Goal: Complete application form

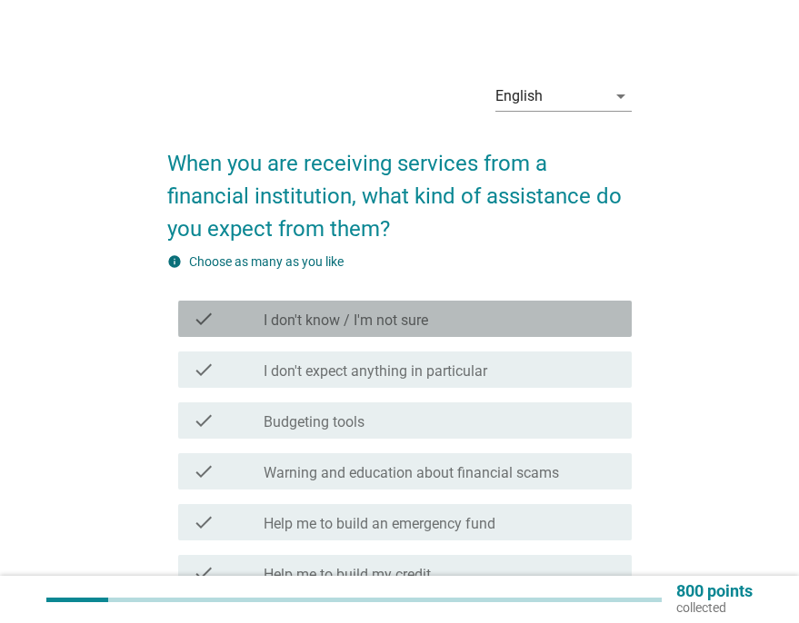
click at [473, 311] on div "check_box_outline_blank I don't know / I'm not sure" at bounding box center [441, 319] width 354 height 22
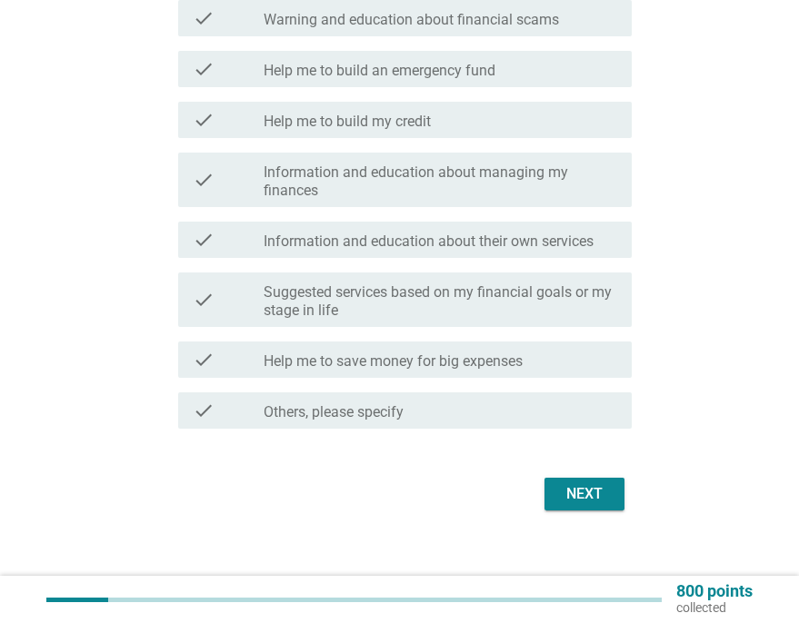
scroll to position [454, 0]
click at [617, 498] on button "Next" at bounding box center [584, 493] width 80 height 33
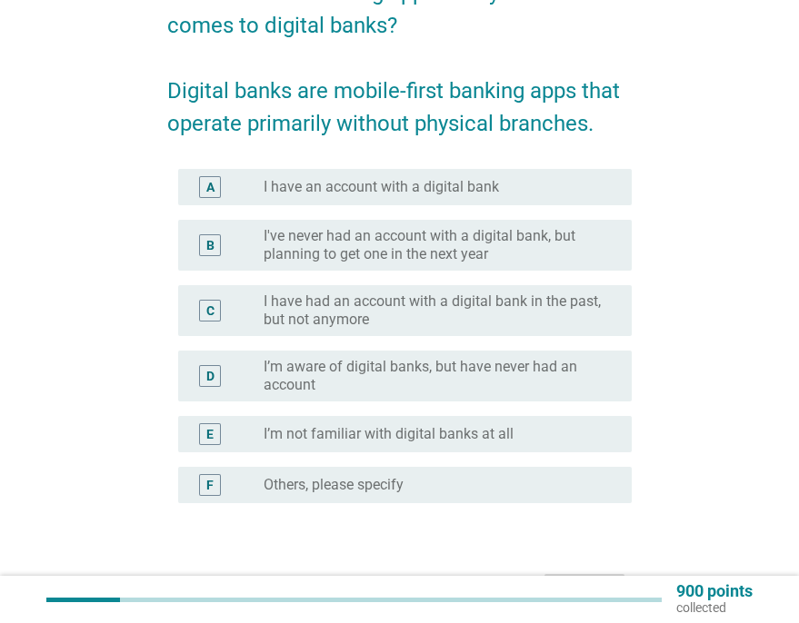
scroll to position [182, 0]
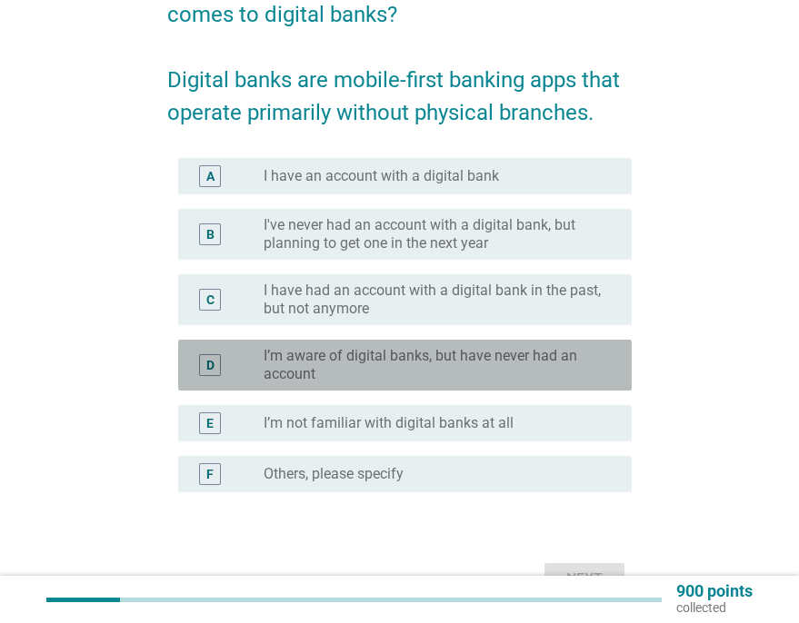
click at [437, 359] on label "I’m aware of digital banks, but have never had an account" at bounding box center [433, 365] width 339 height 36
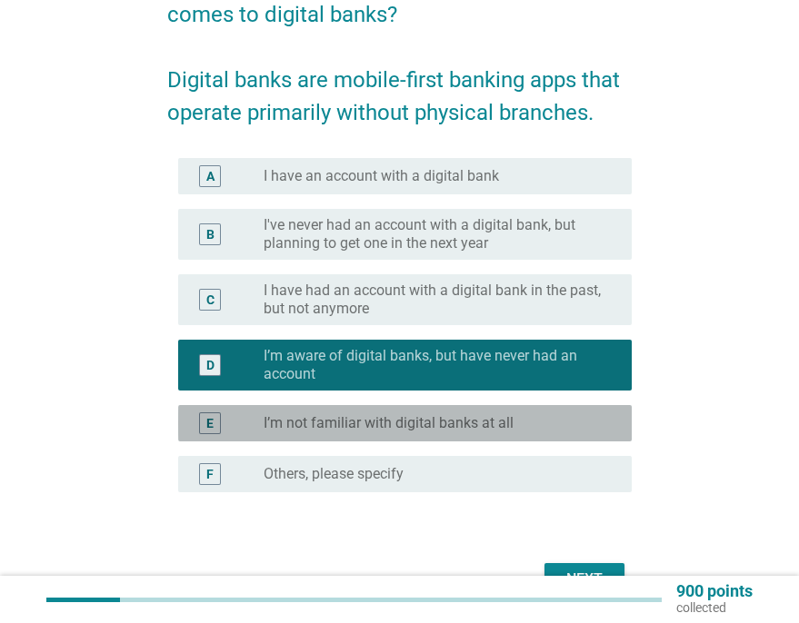
click at [443, 432] on label "I’m not familiar with digital banks at all" at bounding box center [389, 423] width 250 height 18
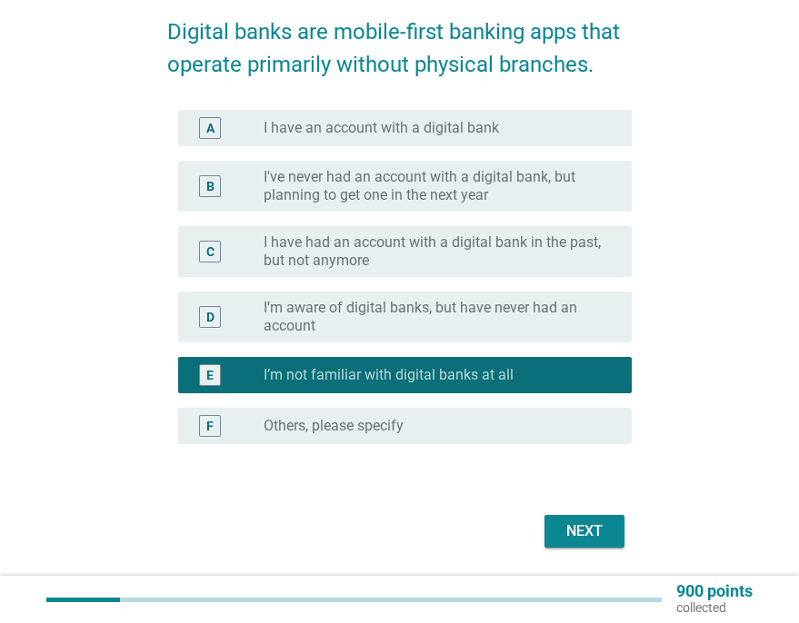
scroll to position [274, 0]
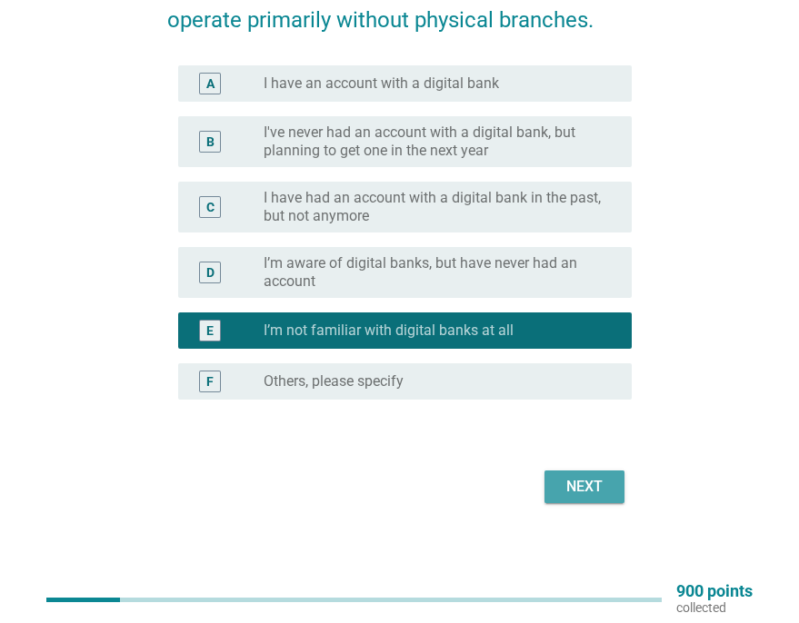
click at [609, 474] on button "Next" at bounding box center [584, 487] width 80 height 33
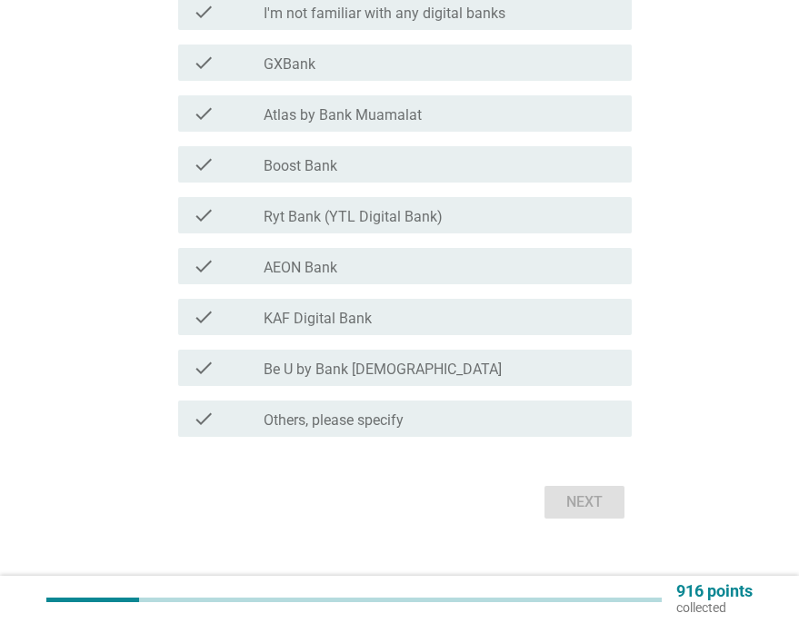
scroll to position [0, 0]
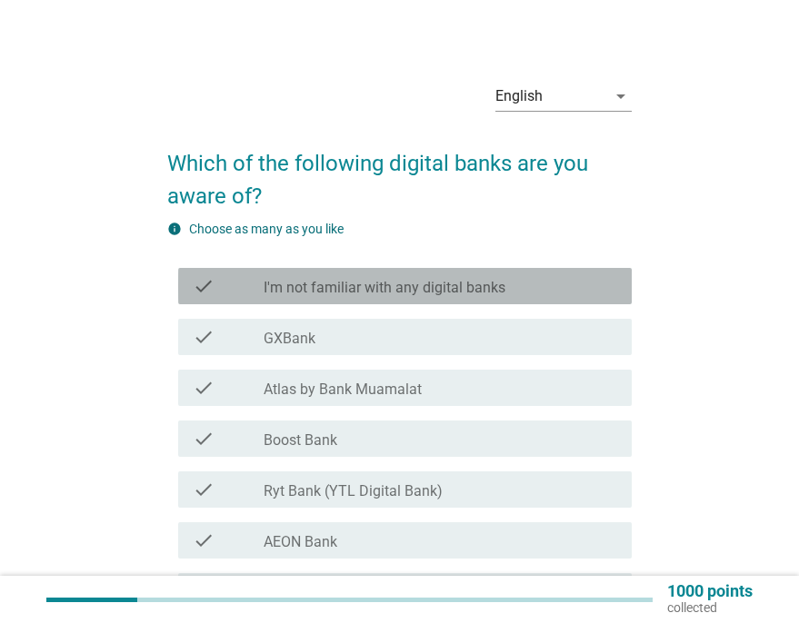
click at [436, 276] on div "check_box_outline_blank I'm not familiar with any digital banks" at bounding box center [441, 286] width 354 height 22
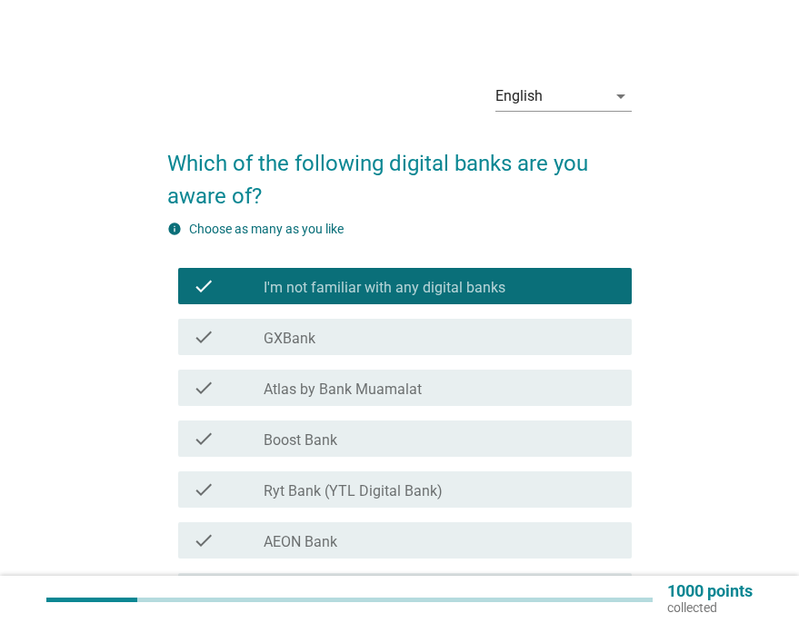
scroll to position [290, 0]
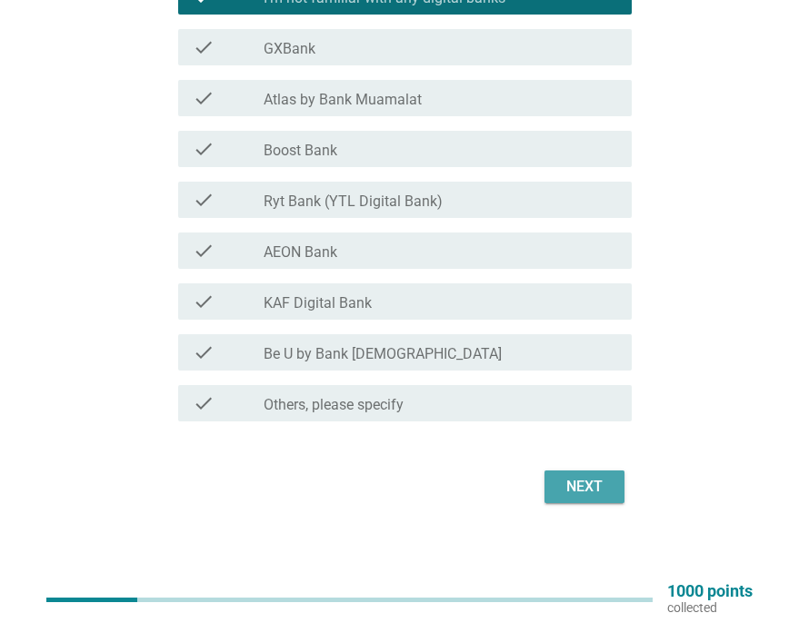
click at [583, 490] on div "Next" at bounding box center [584, 487] width 51 height 22
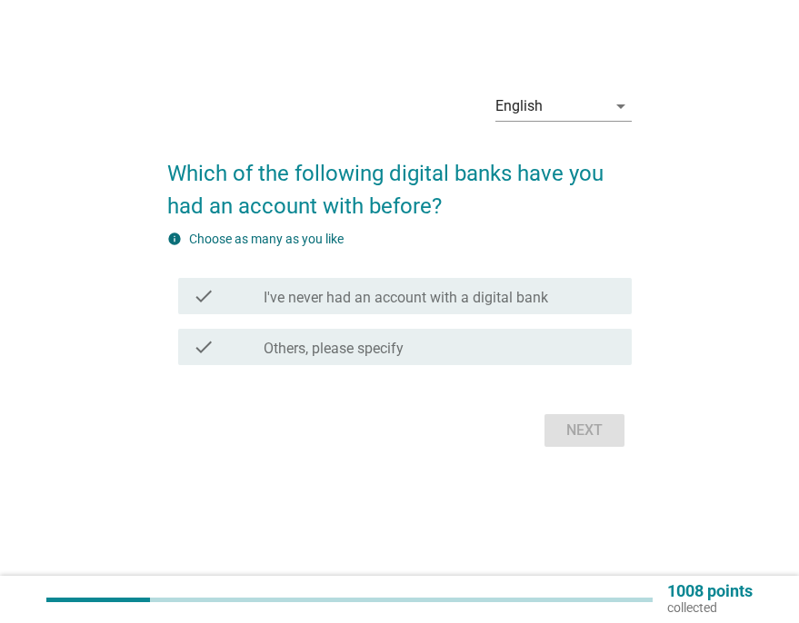
scroll to position [0, 0]
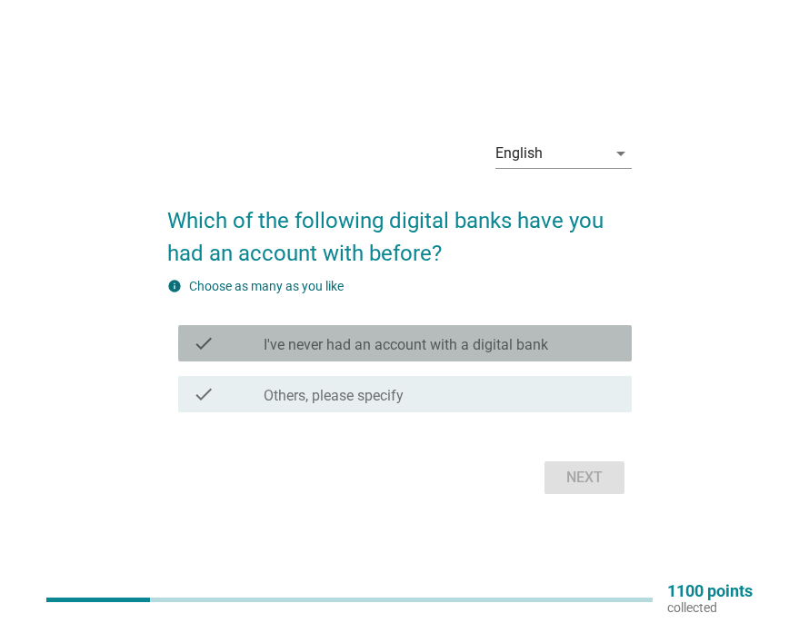
click at [411, 342] on label "I've never had an account with a digital bank" at bounding box center [406, 345] width 284 height 18
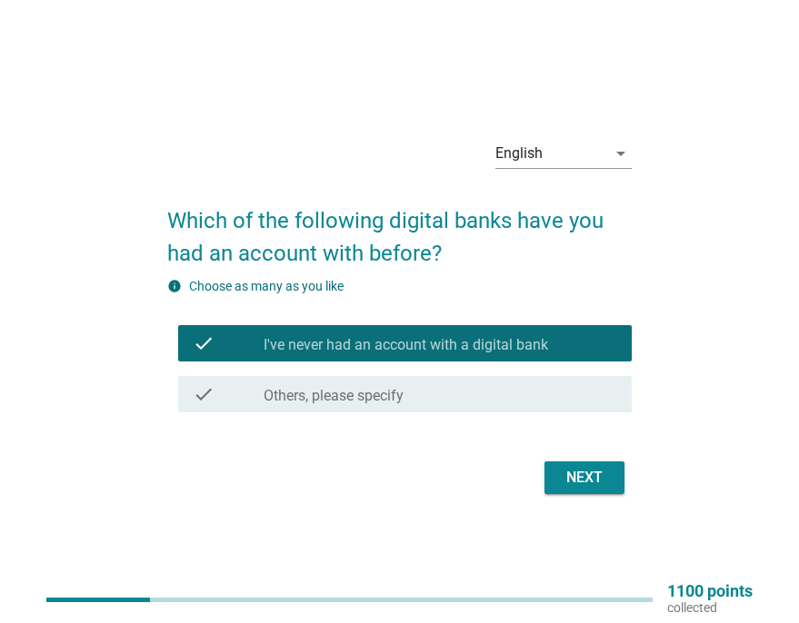
drag, startPoint x: 667, startPoint y: 493, endPoint x: 617, endPoint y: 485, distance: 50.5
click at [660, 495] on div "English arrow_drop_down Which of the following digital banks have you had an ac…" at bounding box center [399, 312] width 741 height 404
click at [584, 476] on div "Next" at bounding box center [584, 478] width 51 height 22
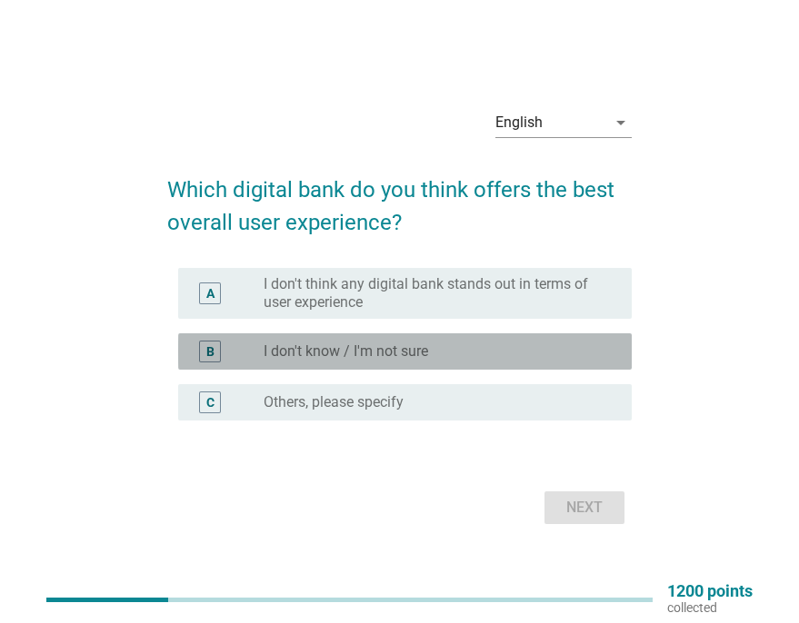
click at [284, 349] on label "I don't know / I'm not sure" at bounding box center [346, 352] width 164 height 18
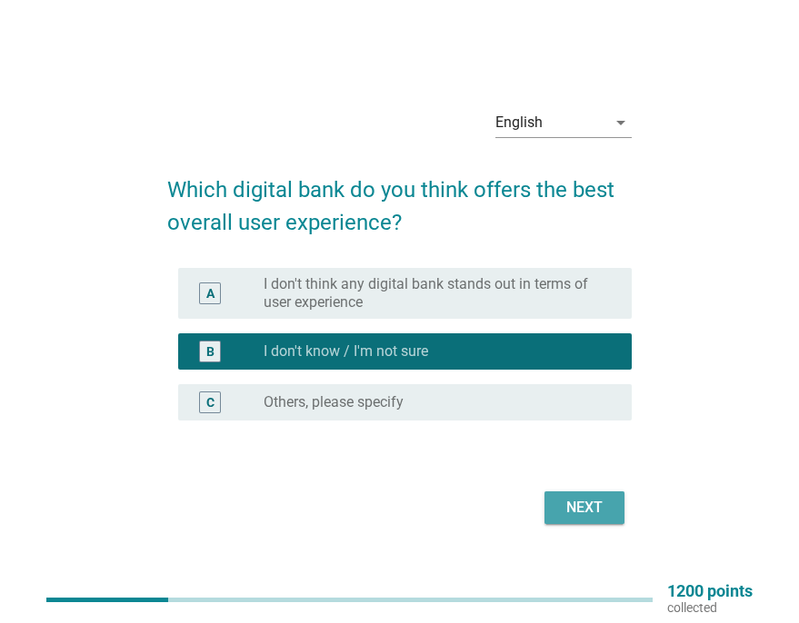
click at [591, 493] on button "Next" at bounding box center [584, 508] width 80 height 33
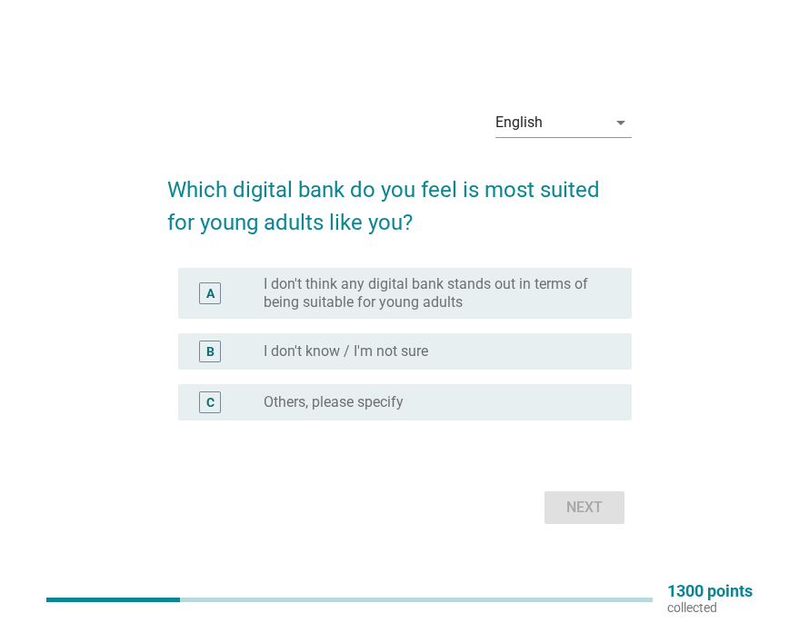
click at [326, 346] on label "I don't know / I'm not sure" at bounding box center [346, 352] width 164 height 18
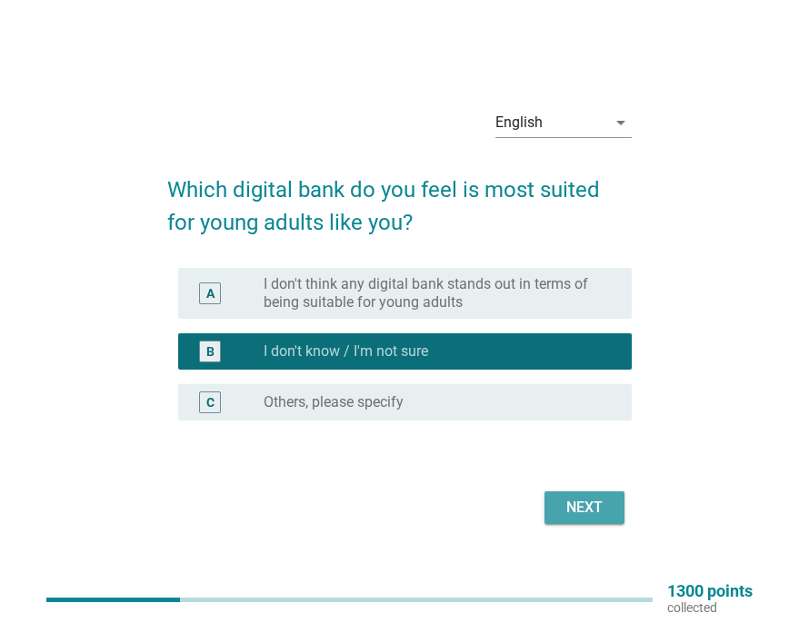
click at [584, 502] on div "Next" at bounding box center [584, 508] width 51 height 22
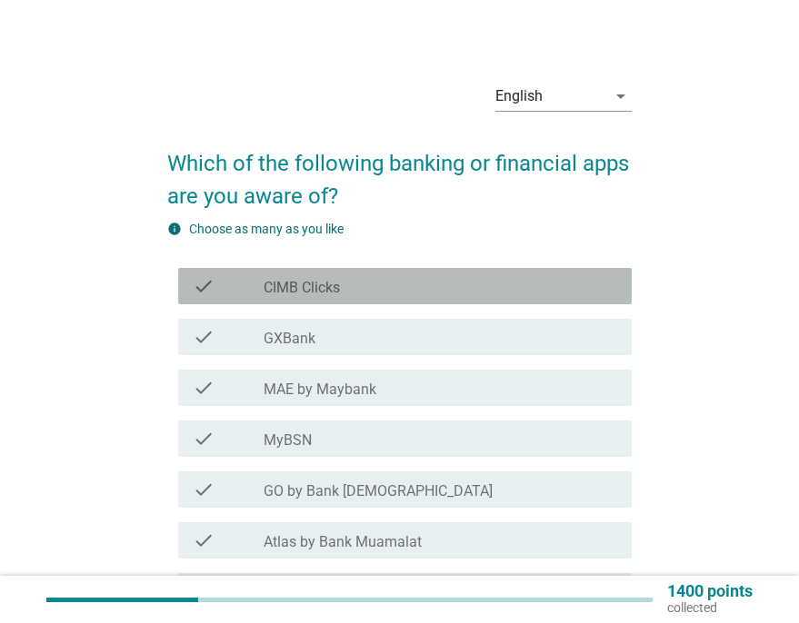
click at [284, 274] on div "check check_box_outline_blank CIMB Clicks" at bounding box center [405, 286] width 454 height 36
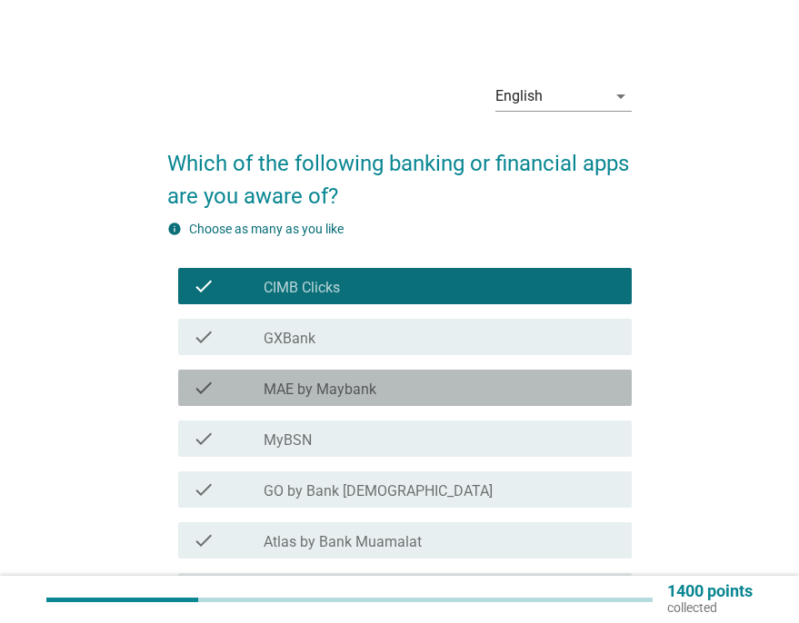
click at [317, 394] on label "MAE by Maybank" at bounding box center [320, 390] width 113 height 18
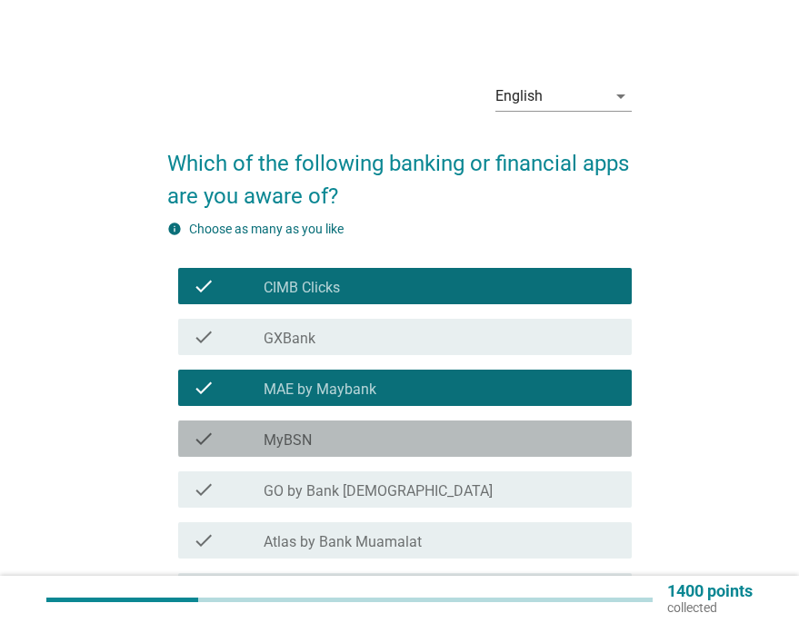
click at [318, 435] on div "check_box_outline_blank MyBSN" at bounding box center [441, 439] width 354 height 22
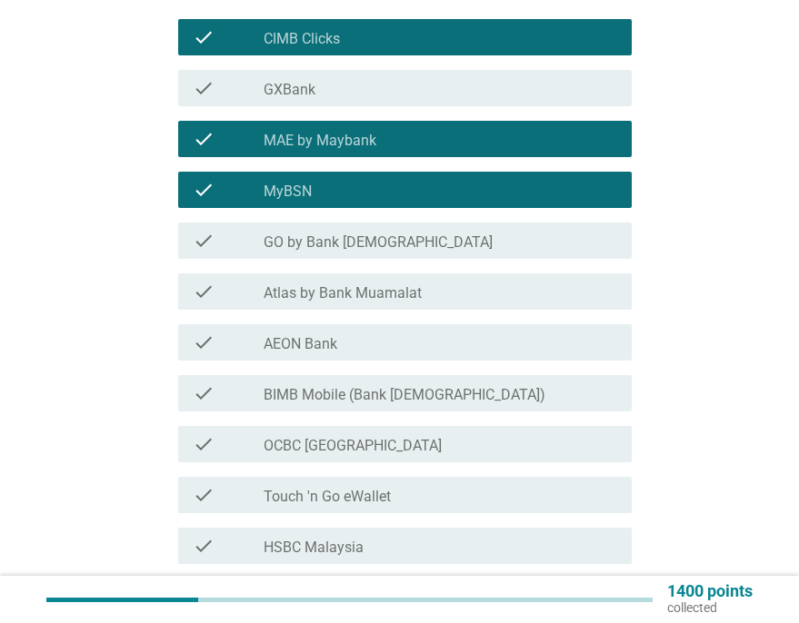
scroll to position [273, 0]
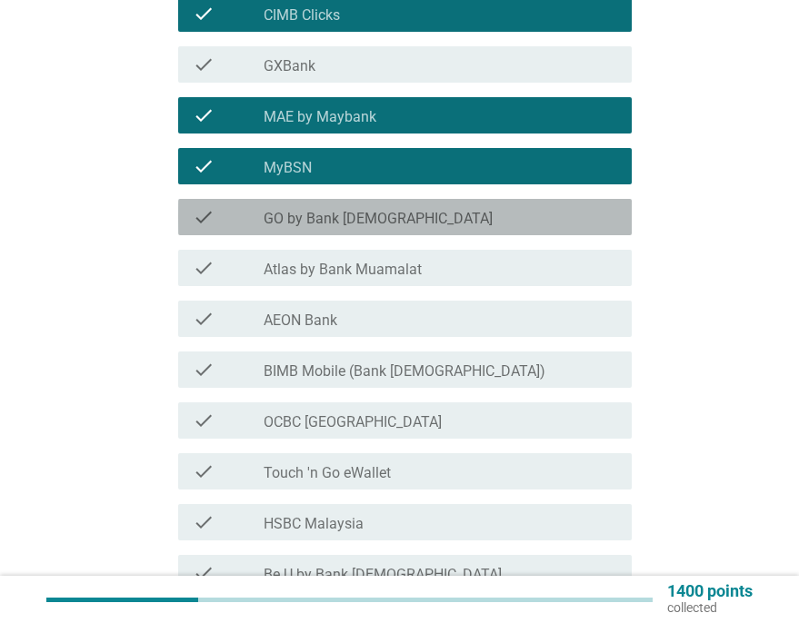
click at [364, 231] on div "check check_box_outline_blank GO by Bank [DEMOGRAPHIC_DATA]" at bounding box center [405, 217] width 454 height 36
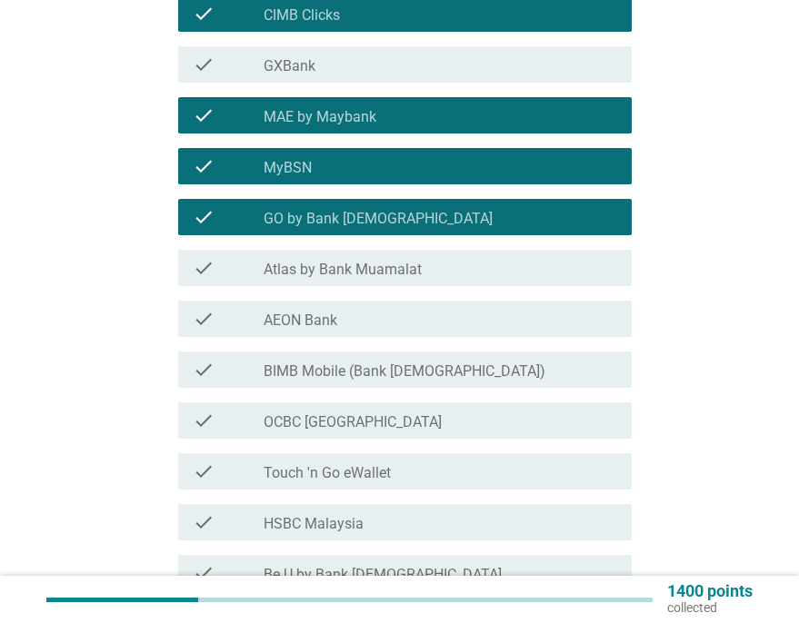
click at [354, 384] on div "check check_box_outline_blank BIMB Mobile (Bank [DEMOGRAPHIC_DATA])" at bounding box center [405, 370] width 454 height 36
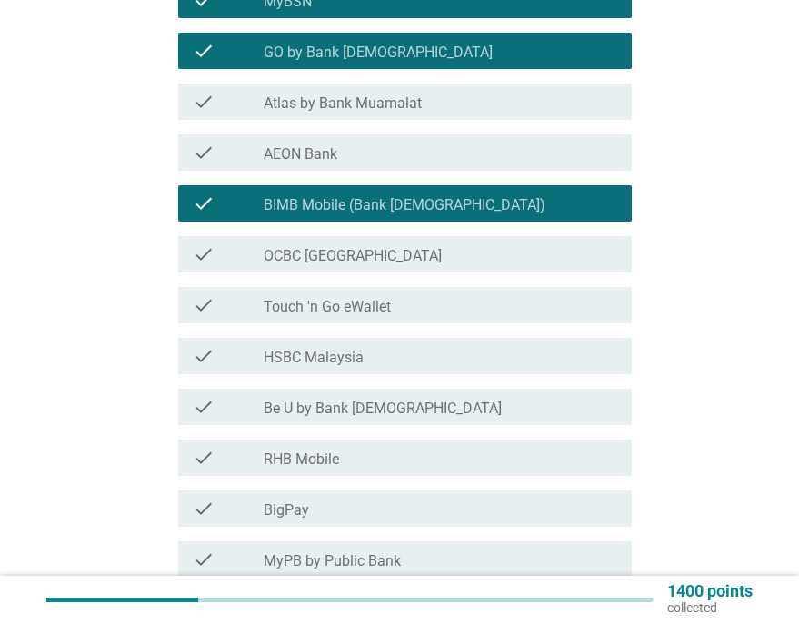
scroll to position [454, 0]
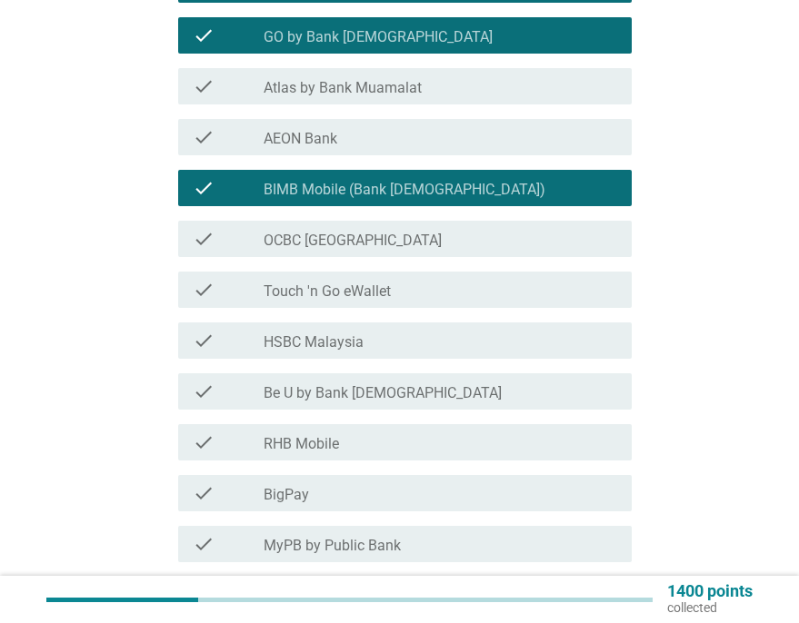
click at [369, 289] on label "Touch 'n Go eWallet" at bounding box center [327, 292] width 127 height 18
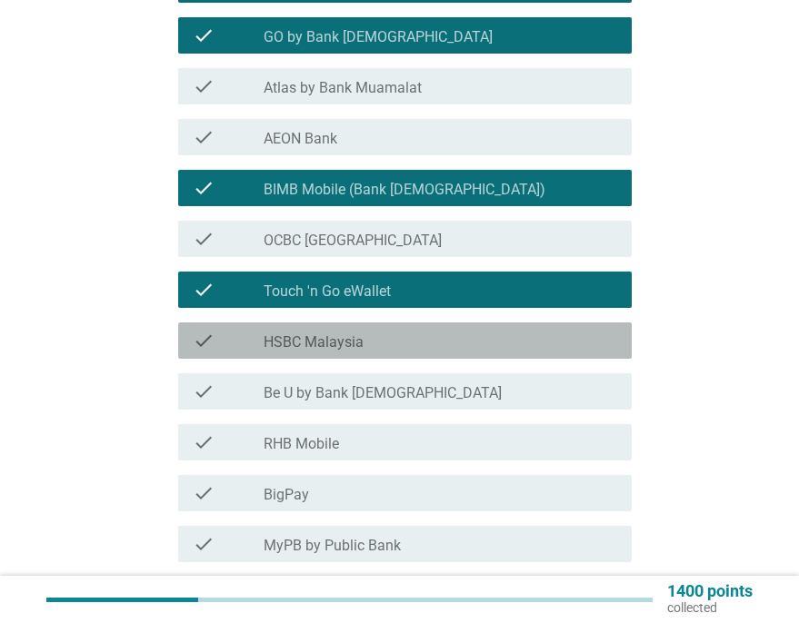
click at [356, 341] on label "HSBC Malaysia" at bounding box center [314, 343] width 100 height 18
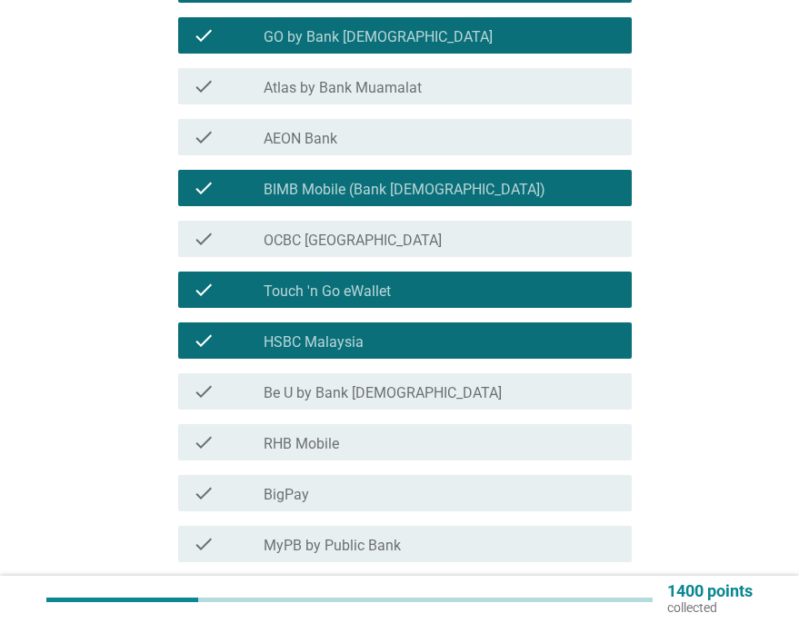
scroll to position [545, 0]
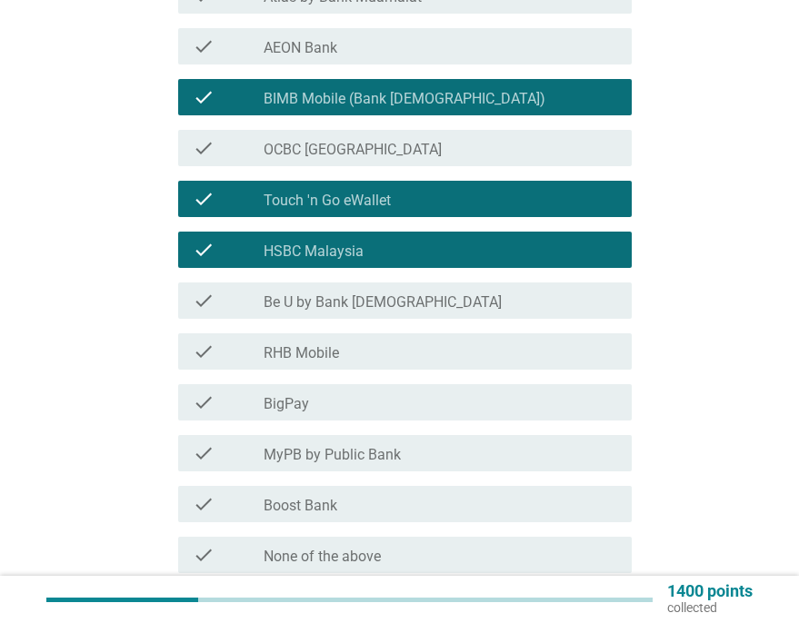
click at [344, 411] on div "check_box_outline_blank BigPay" at bounding box center [441, 403] width 354 height 22
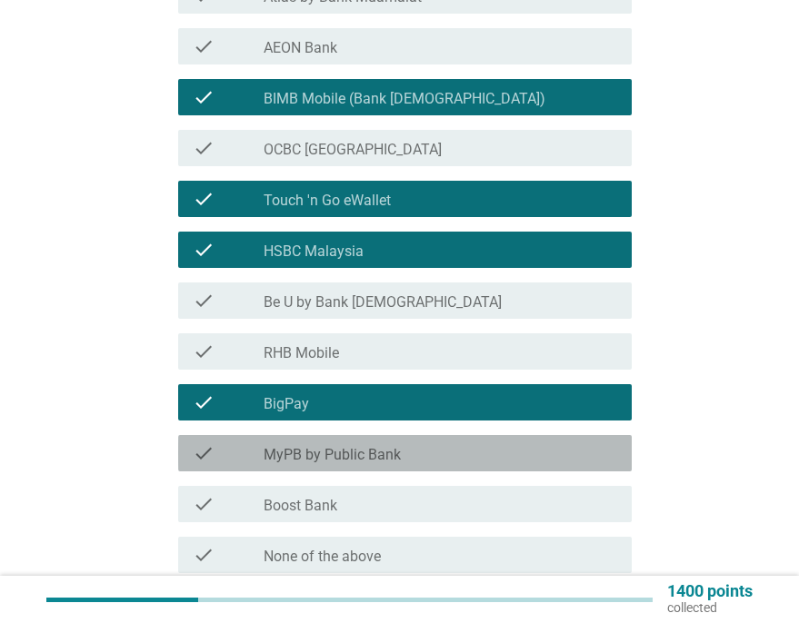
click at [345, 464] on label "MyPB by Public Bank" at bounding box center [332, 455] width 137 height 18
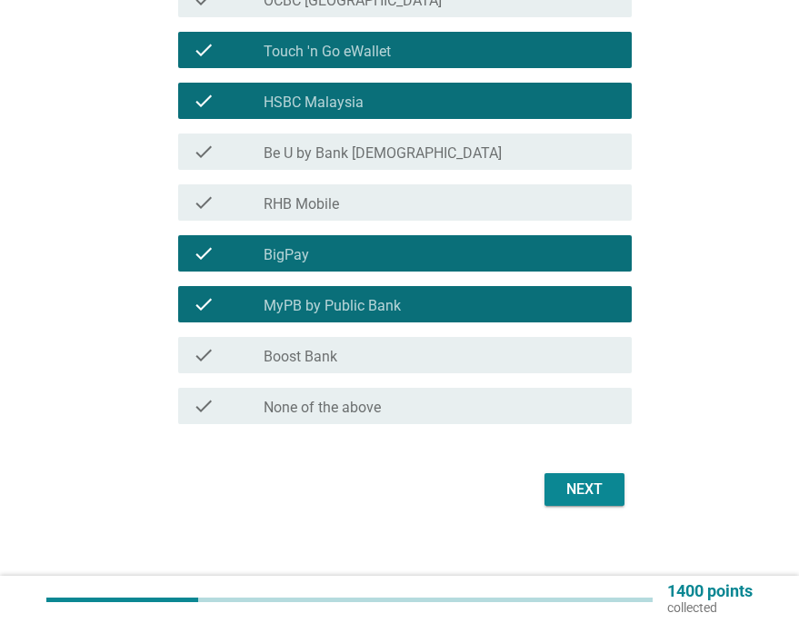
scroll to position [697, 0]
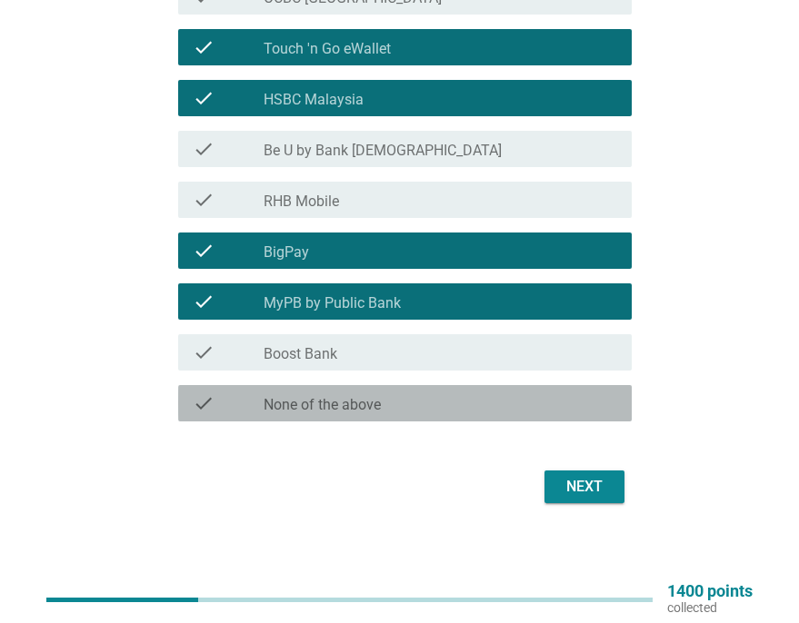
click at [356, 394] on div "check_box_outline_blank None of the above" at bounding box center [441, 404] width 354 height 22
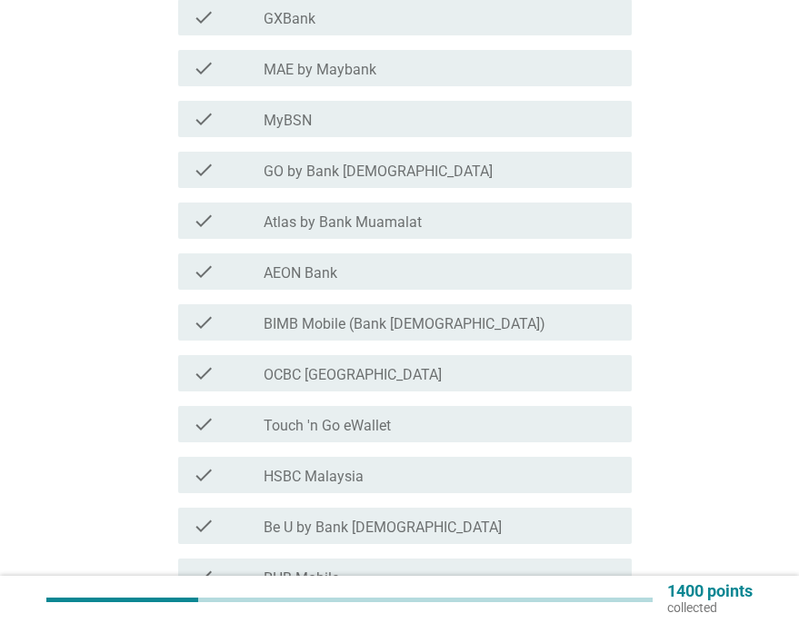
scroll to position [152, 0]
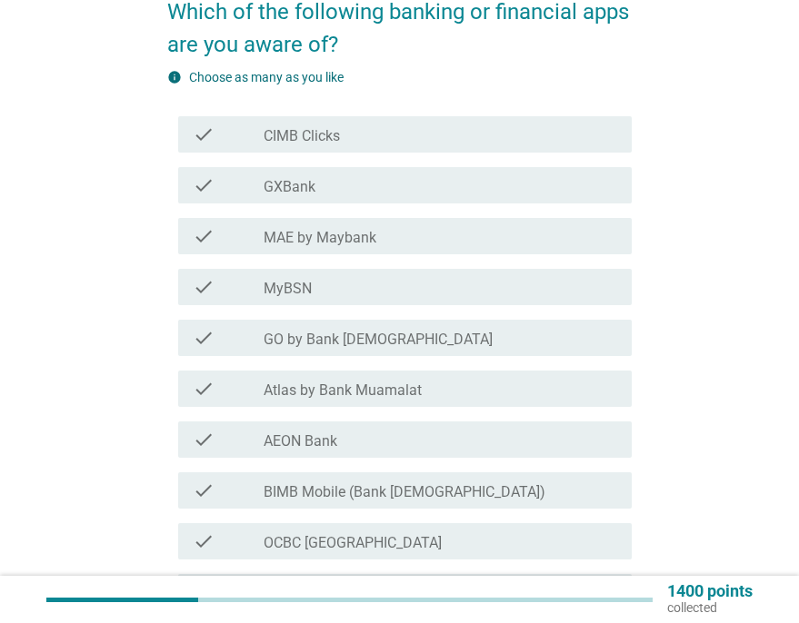
click at [334, 135] on label "CIMB Clicks" at bounding box center [302, 136] width 76 height 18
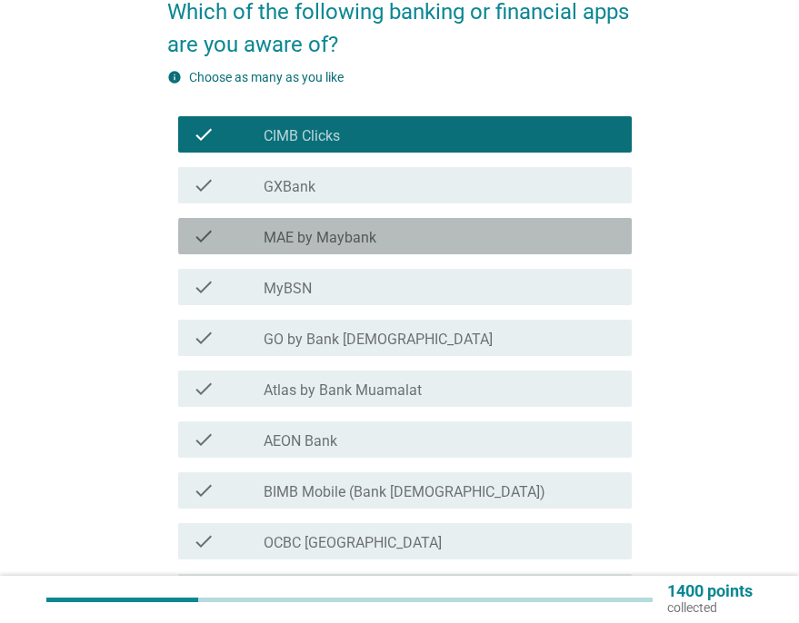
click at [337, 236] on label "MAE by Maybank" at bounding box center [320, 238] width 113 height 18
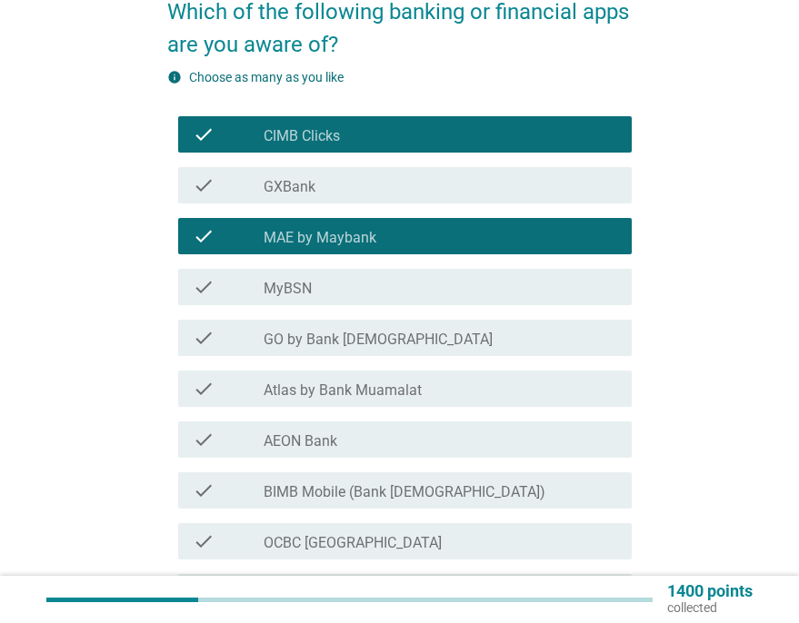
click at [319, 293] on div "check_box_outline_blank MyBSN" at bounding box center [441, 287] width 354 height 22
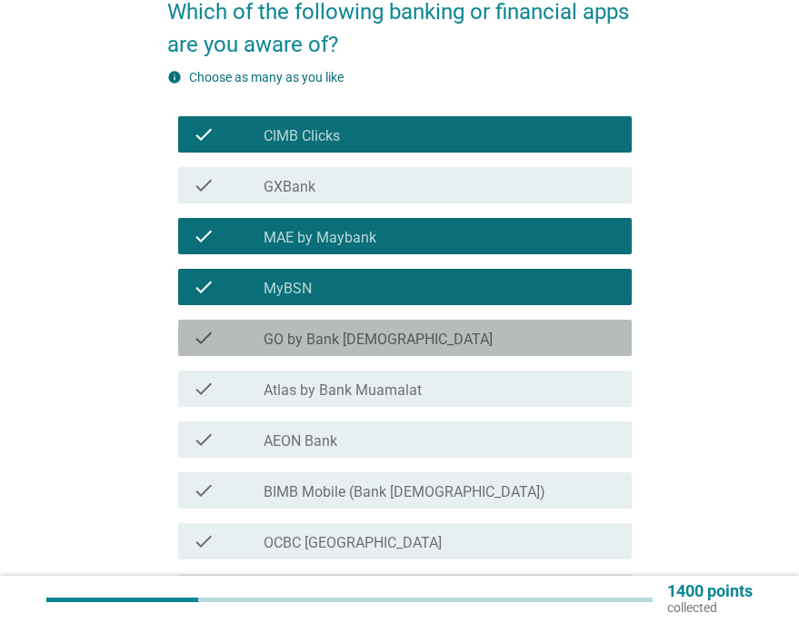
click at [319, 342] on label "GO by Bank [DEMOGRAPHIC_DATA]" at bounding box center [378, 340] width 229 height 18
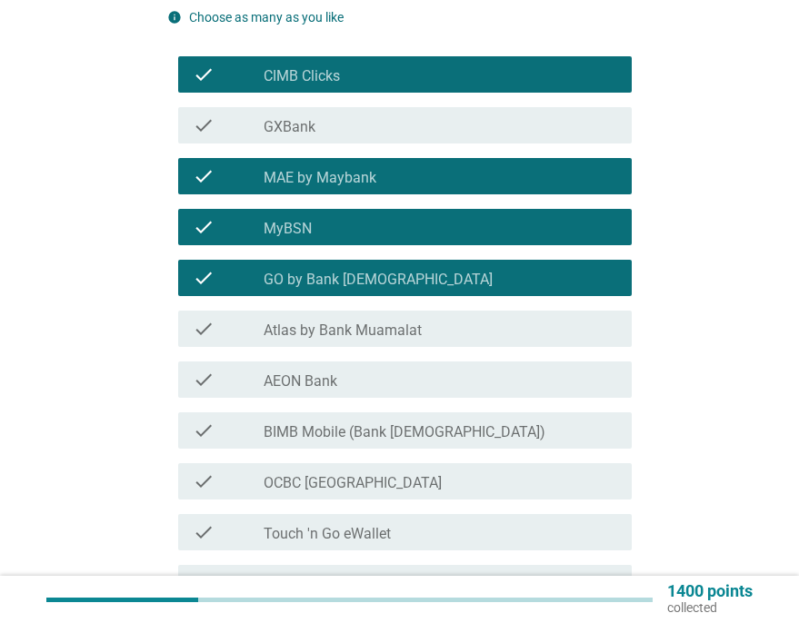
scroll to position [334, 0]
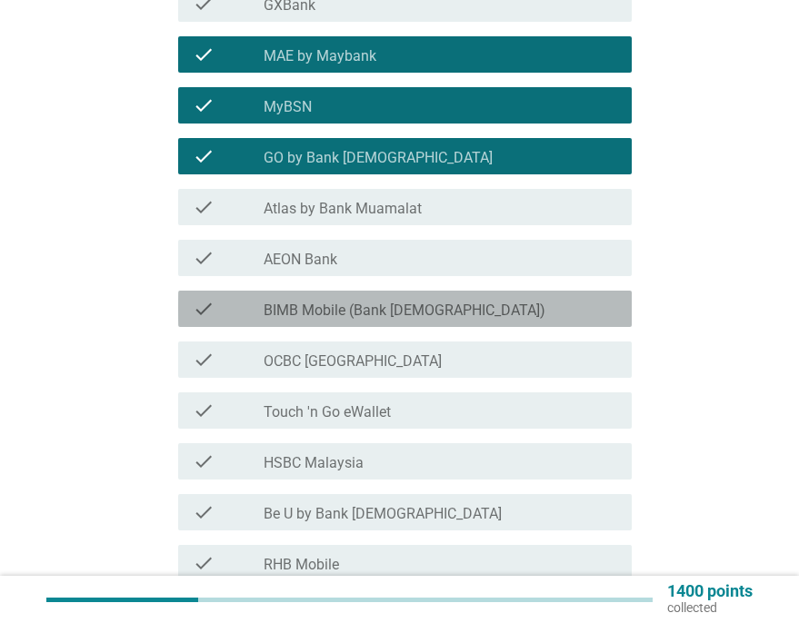
click at [444, 314] on div "check_box_outline_blank BIMB Mobile (Bank [DEMOGRAPHIC_DATA])" at bounding box center [441, 309] width 354 height 22
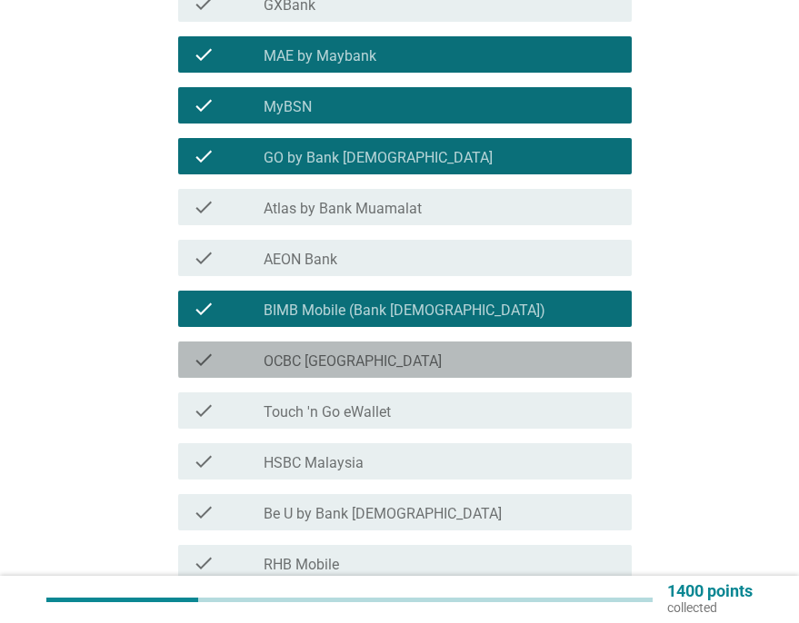
click at [334, 366] on label "OCBC [GEOGRAPHIC_DATA]" at bounding box center [353, 362] width 178 height 18
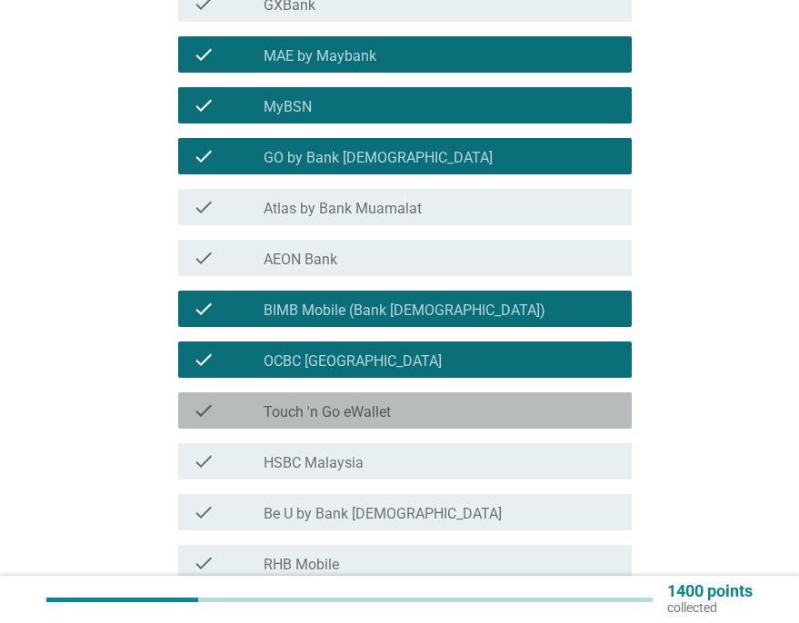
click at [324, 406] on label "Touch 'n Go eWallet" at bounding box center [327, 413] width 127 height 18
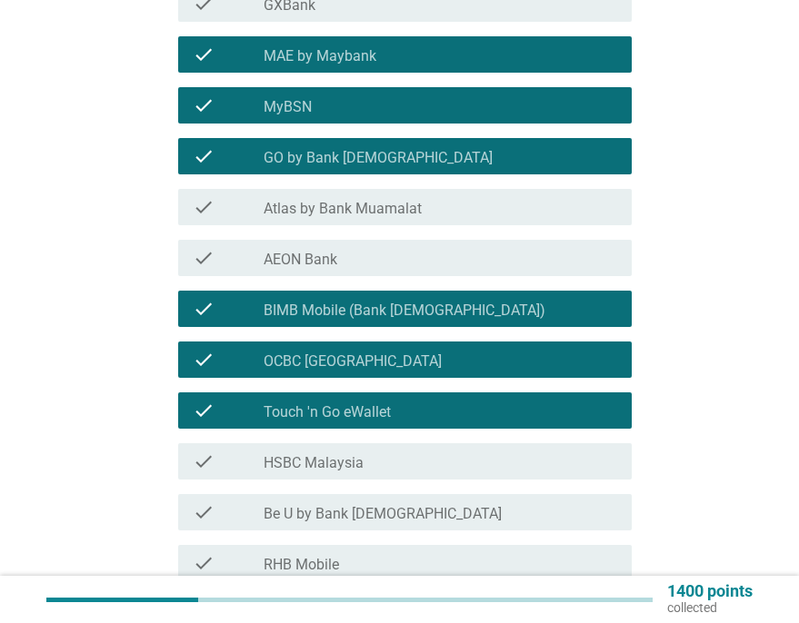
click at [306, 462] on label "HSBC Malaysia" at bounding box center [314, 463] width 100 height 18
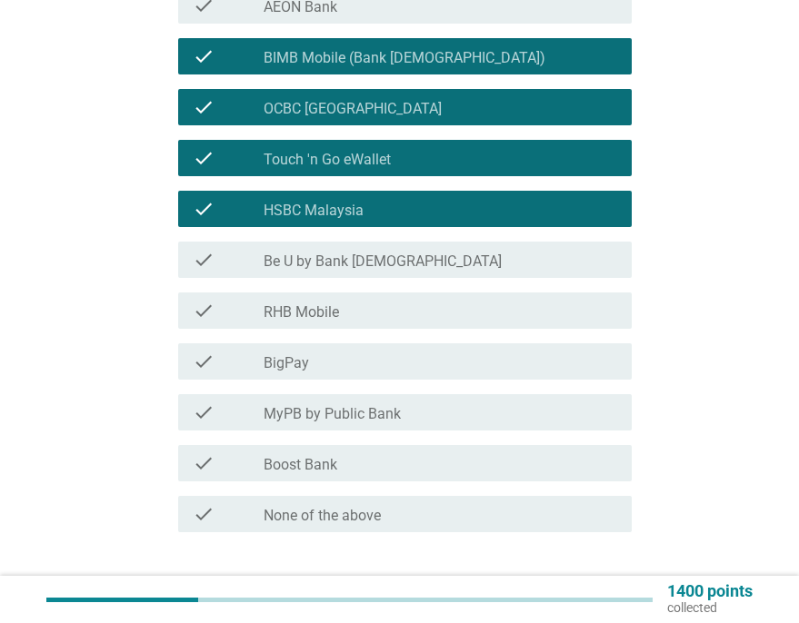
scroll to position [606, 0]
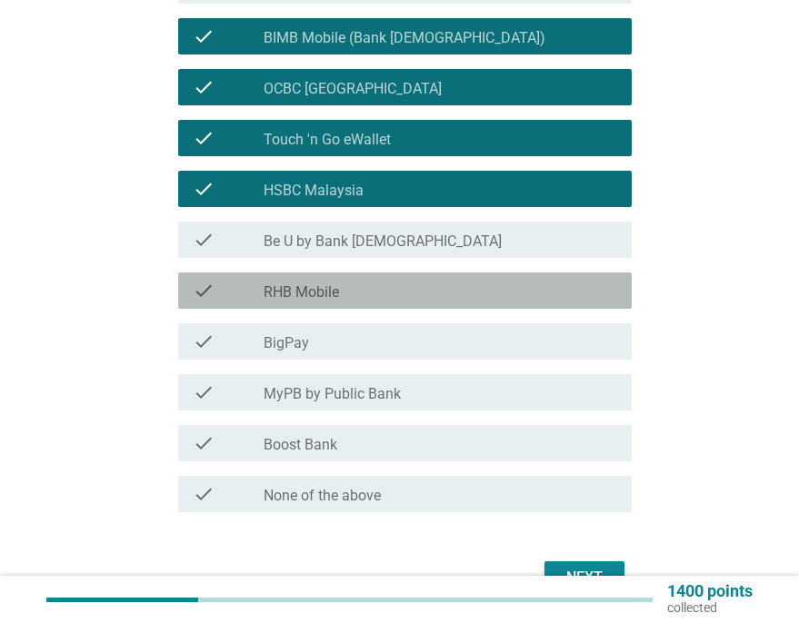
click at [320, 287] on label "RHB Mobile" at bounding box center [301, 293] width 75 height 18
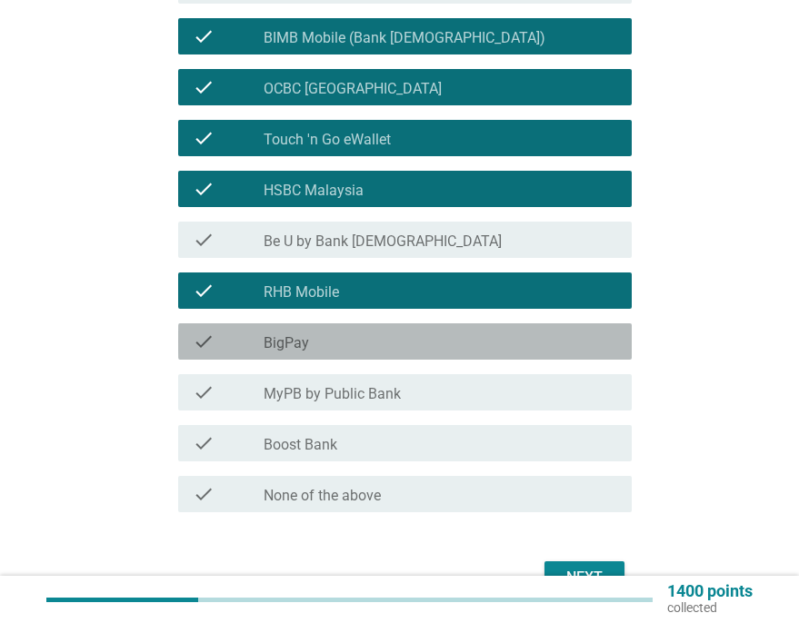
click at [308, 347] on div "check_box_outline_blank BigPay" at bounding box center [441, 342] width 354 height 22
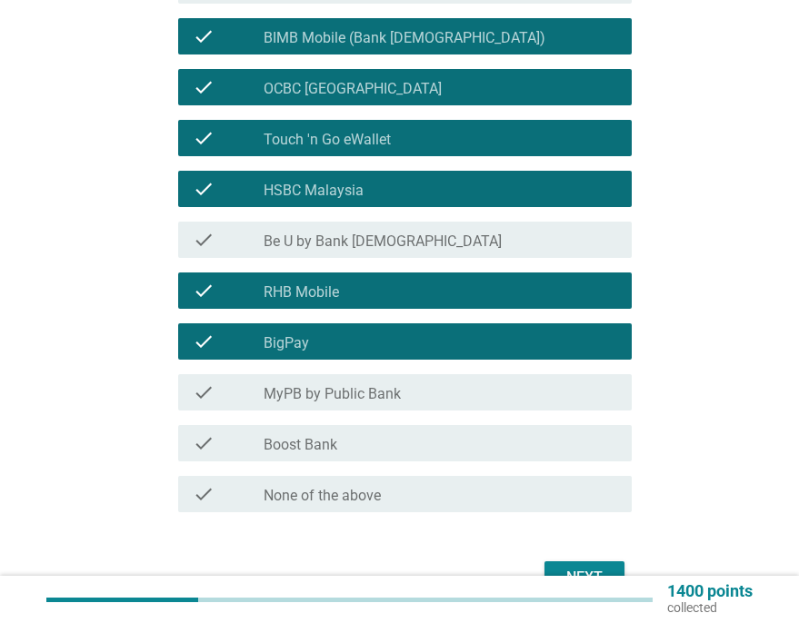
scroll to position [697, 0]
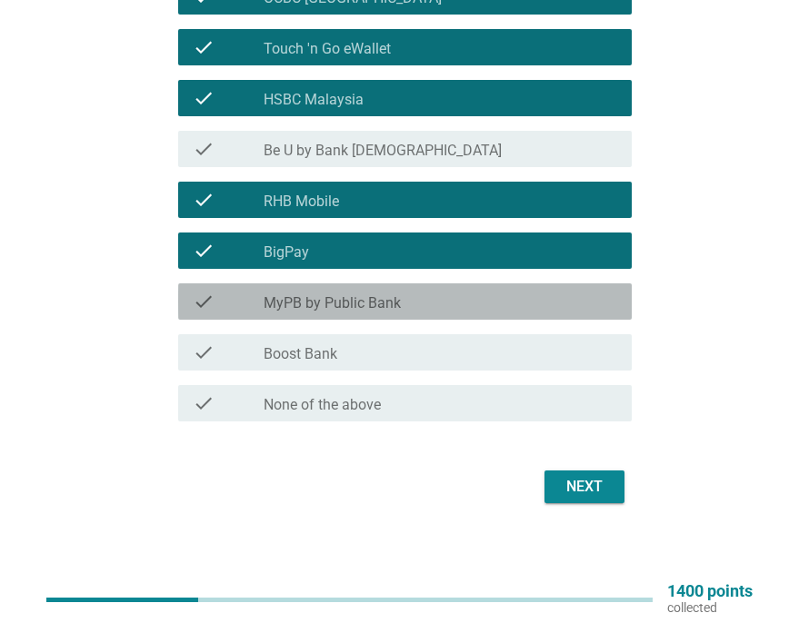
click at [381, 308] on label "MyPB by Public Bank" at bounding box center [332, 303] width 137 height 18
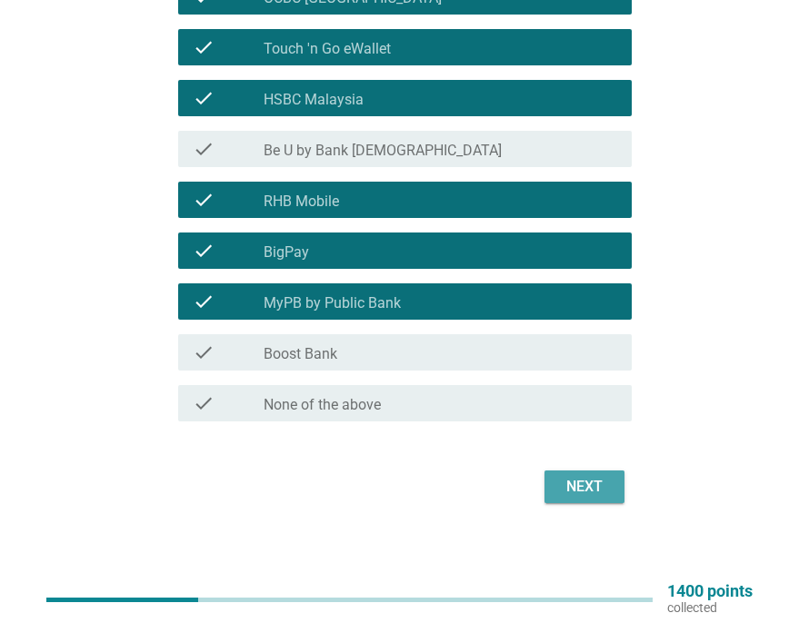
click at [600, 486] on div "Next" at bounding box center [584, 487] width 51 height 22
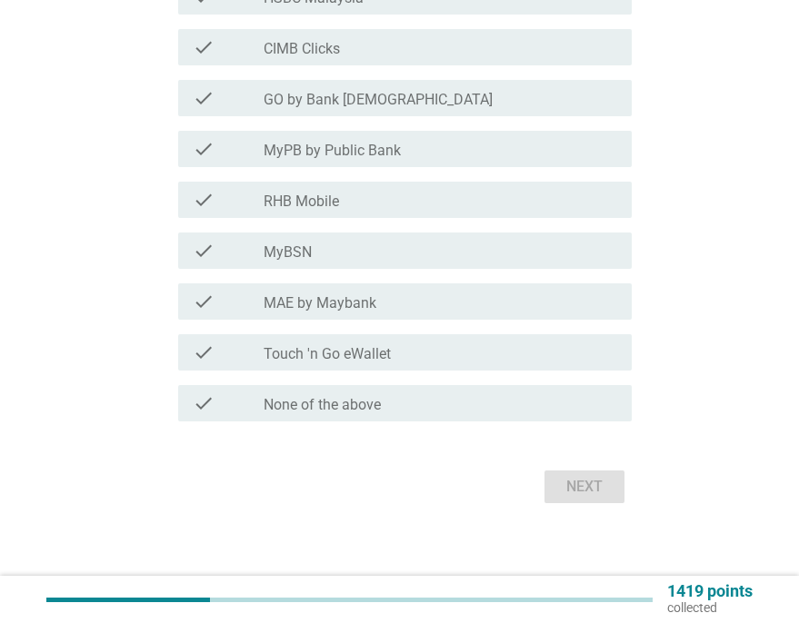
scroll to position [0, 0]
